Goal: Communication & Community: Participate in discussion

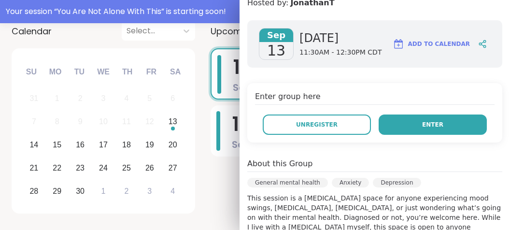
scroll to position [171, 0]
click at [394, 121] on button "Enter" at bounding box center [433, 124] width 108 height 20
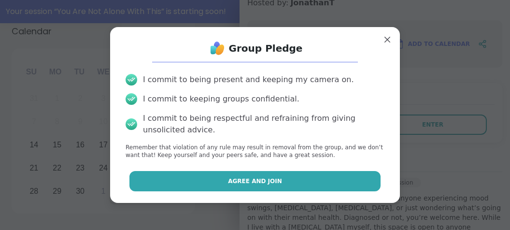
click at [299, 180] on button "Agree and Join" at bounding box center [255, 181] width 252 height 20
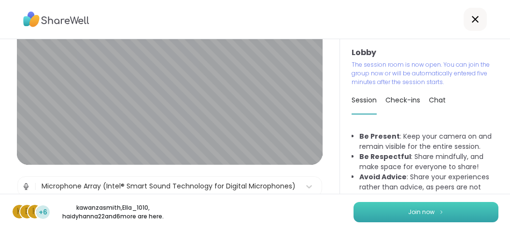
scroll to position [86, 0]
click at [430, 213] on span "Join now" at bounding box center [421, 212] width 27 height 9
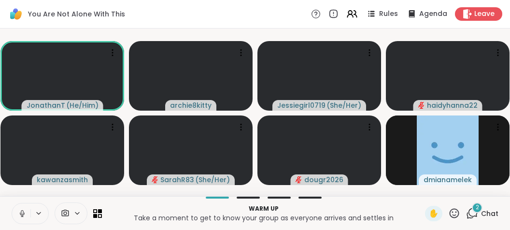
click at [43, 194] on div "JonathanT ( He/Him ) archie8kitty Jessiegirl0719 ( She/Her ) haidyhanna22 kawan…" at bounding box center [255, 113] width 510 height 168
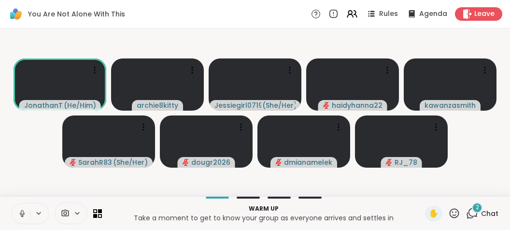
click at [475, 210] on div "2" at bounding box center [477, 207] width 11 height 11
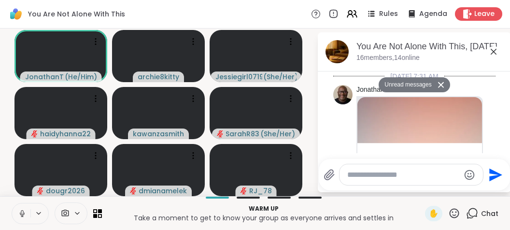
scroll to position [1777, 0]
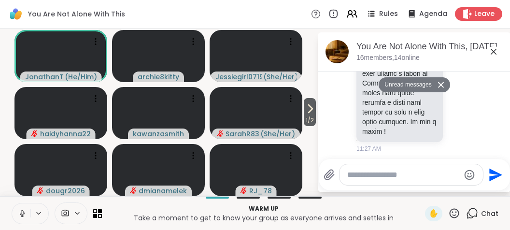
click at [439, 85] on icon at bounding box center [441, 85] width 7 height 6
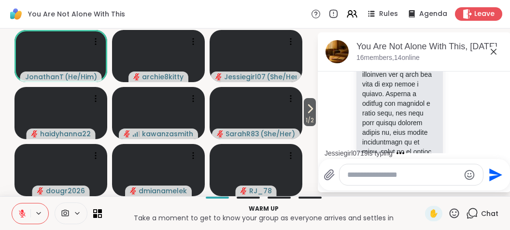
scroll to position [1269, 0]
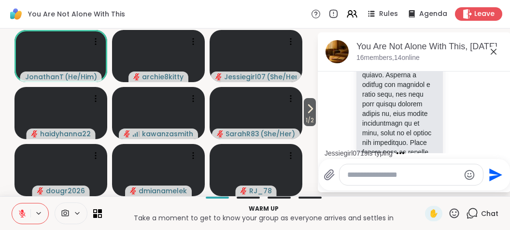
click at [492, 52] on icon at bounding box center [494, 52] width 12 height 12
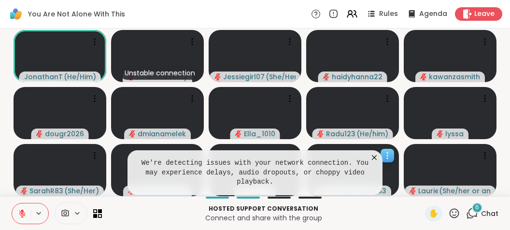
click at [371, 160] on div at bounding box center [352, 170] width 93 height 52
click at [374, 162] on icon at bounding box center [375, 158] width 10 height 10
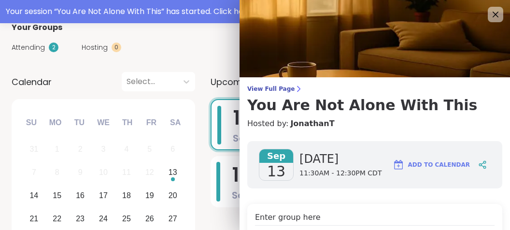
scroll to position [121, 0]
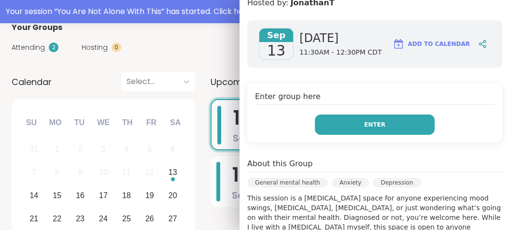
click at [388, 122] on button "Enter" at bounding box center [375, 124] width 120 height 20
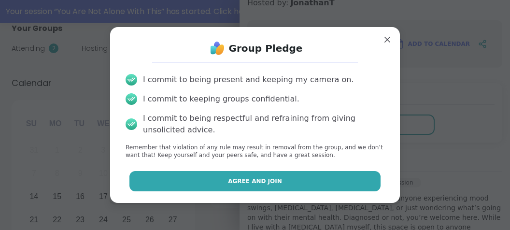
click at [316, 179] on button "Agree and Join" at bounding box center [255, 181] width 252 height 20
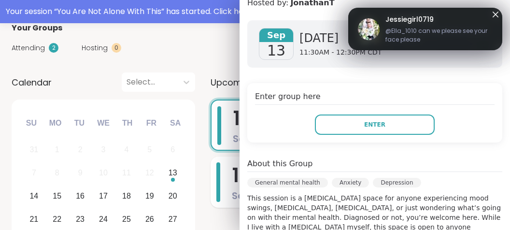
scroll to position [0, 0]
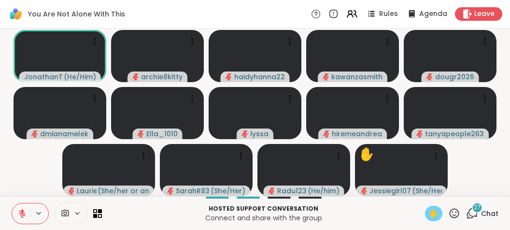
click at [435, 210] on span "✋" at bounding box center [434, 214] width 10 height 12
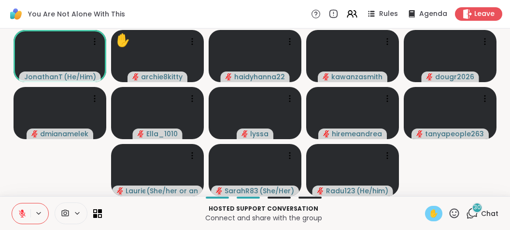
click at [22, 213] on icon at bounding box center [22, 213] width 7 height 7
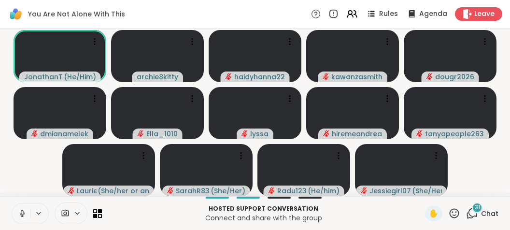
click at [24, 209] on button at bounding box center [21, 213] width 18 height 20
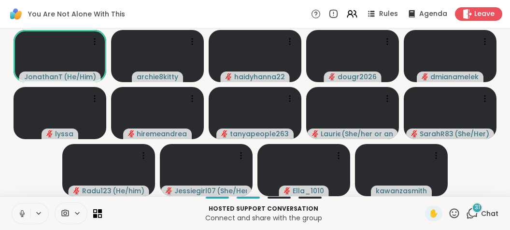
click at [24, 209] on button at bounding box center [21, 213] width 18 height 20
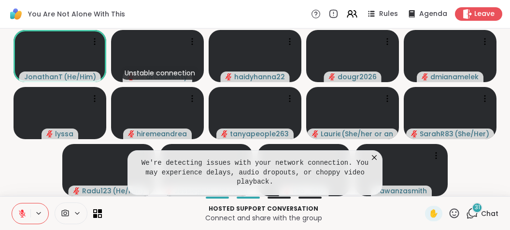
click at [373, 162] on icon at bounding box center [375, 158] width 10 height 10
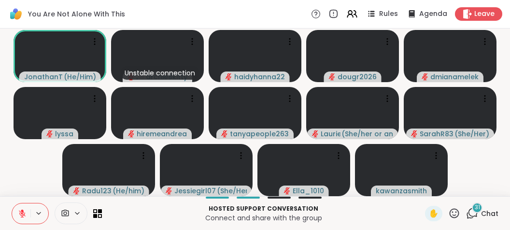
click at [42, 153] on video-player-container "JonathanT ( He/Him ) Unstable connection archie8kitty haidyhanna22 dougr2026 dm…" at bounding box center [255, 112] width 499 height 160
click at [160, 49] on div at bounding box center [157, 56] width 93 height 52
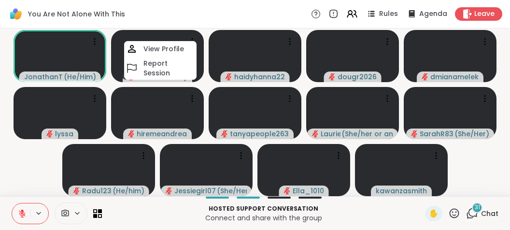
click at [170, 20] on div "You Are Not Alone With This Rules Agenda Leave" at bounding box center [255, 14] width 510 height 29
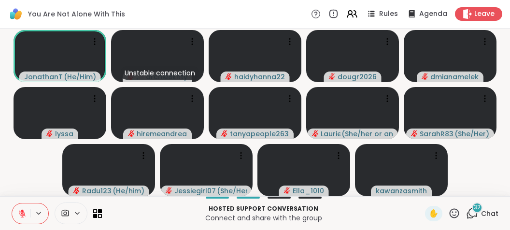
click at [480, 206] on span "32" at bounding box center [477, 207] width 7 height 8
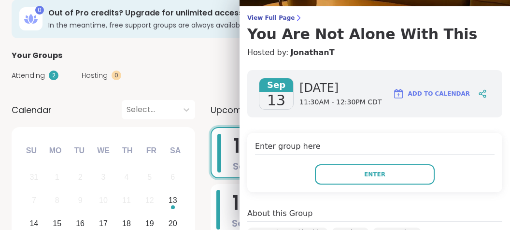
scroll to position [121, 0]
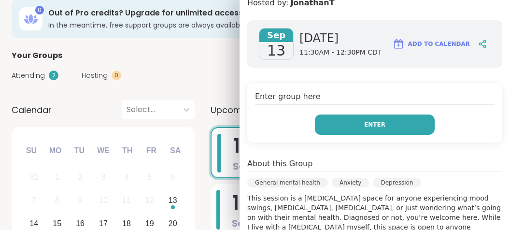
click at [395, 121] on button "Enter" at bounding box center [375, 124] width 120 height 20
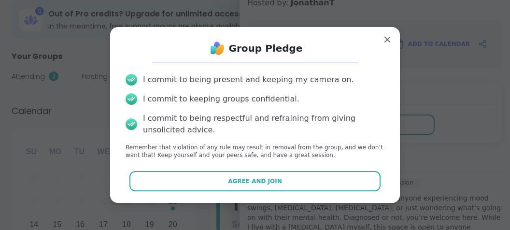
scroll to position [68, 0]
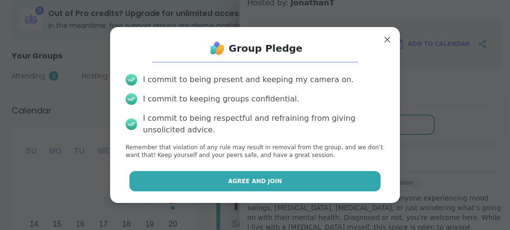
click at [338, 175] on button "Agree and Join" at bounding box center [255, 181] width 252 height 20
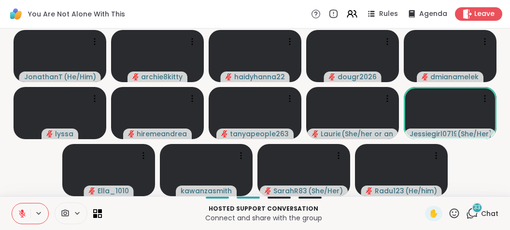
click at [476, 207] on span "33" at bounding box center [477, 207] width 7 height 8
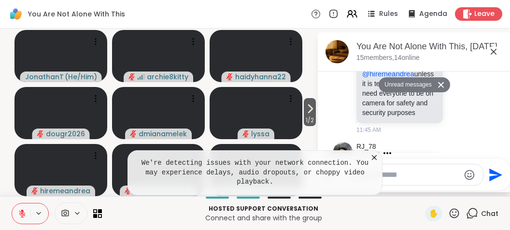
scroll to position [4704, 0]
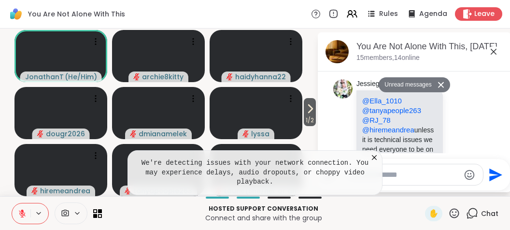
click at [442, 84] on icon at bounding box center [441, 85] width 7 height 6
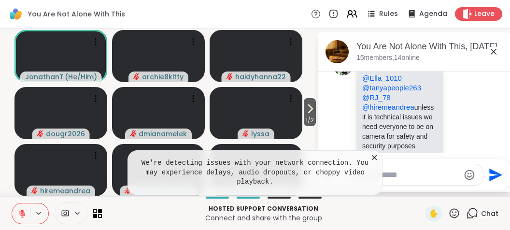
scroll to position [4682, 0]
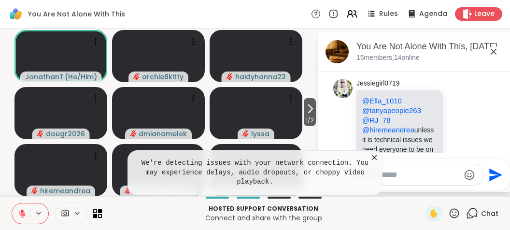
click at [376, 162] on icon at bounding box center [375, 158] width 10 height 10
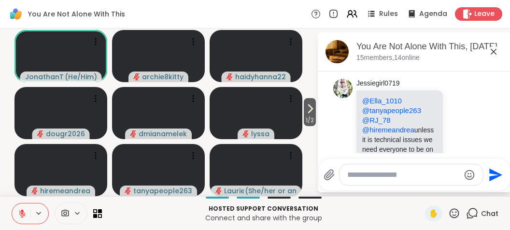
click at [496, 52] on icon at bounding box center [494, 52] width 12 height 12
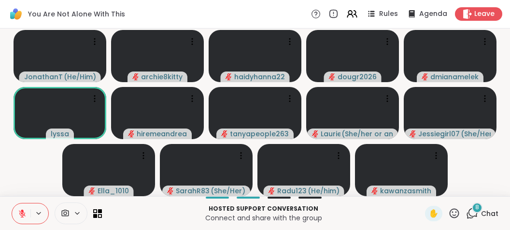
click at [18, 214] on icon at bounding box center [22, 213] width 9 height 9
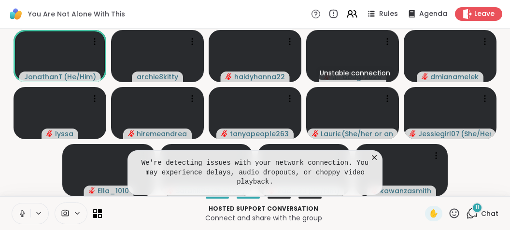
click at [20, 214] on icon at bounding box center [22, 213] width 9 height 9
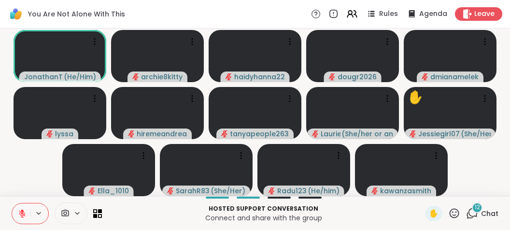
click at [20, 214] on icon at bounding box center [22, 213] width 9 height 9
click at [25, 201] on div "Hosted support conversation Connect and share with the group ✋ 12 Chat" at bounding box center [255, 213] width 510 height 34
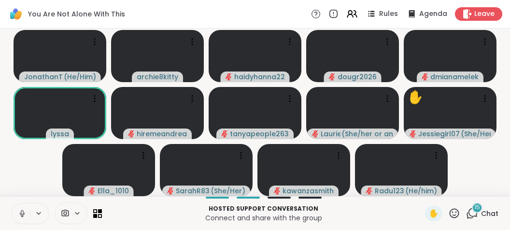
click at [22, 213] on icon at bounding box center [22, 213] width 9 height 9
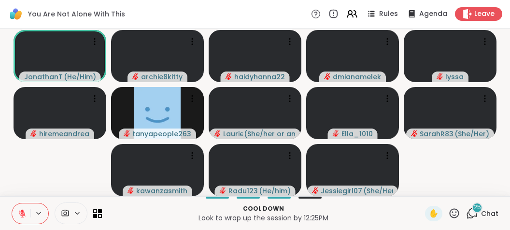
click at [479, 211] on span "25" at bounding box center [477, 207] width 7 height 8
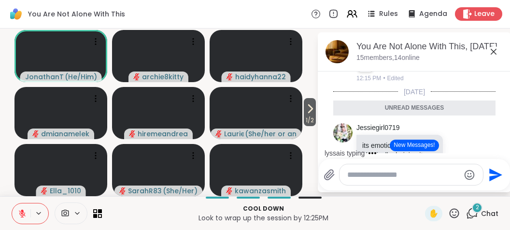
scroll to position [6145, 0]
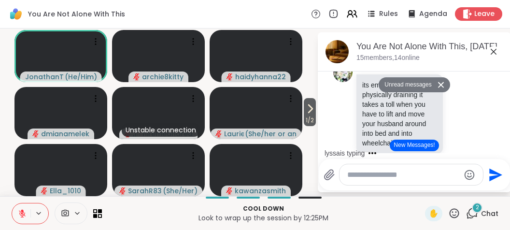
click at [495, 49] on icon at bounding box center [494, 52] width 12 height 12
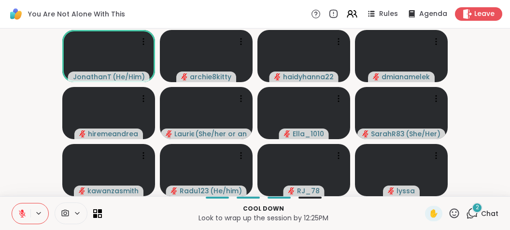
click at [475, 209] on div "2" at bounding box center [477, 207] width 11 height 11
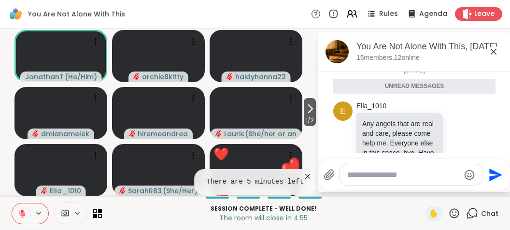
scroll to position [9469, 0]
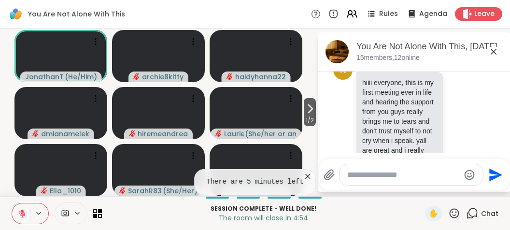
click at [493, 52] on icon at bounding box center [494, 52] width 6 height 6
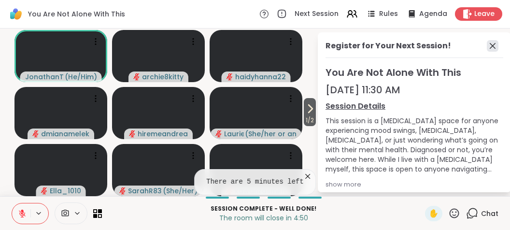
click at [490, 43] on icon at bounding box center [493, 46] width 12 height 12
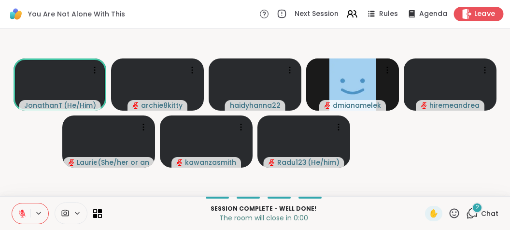
click at [488, 14] on span "Leave" at bounding box center [484, 14] width 21 height 10
